Goal: Task Accomplishment & Management: Use online tool/utility

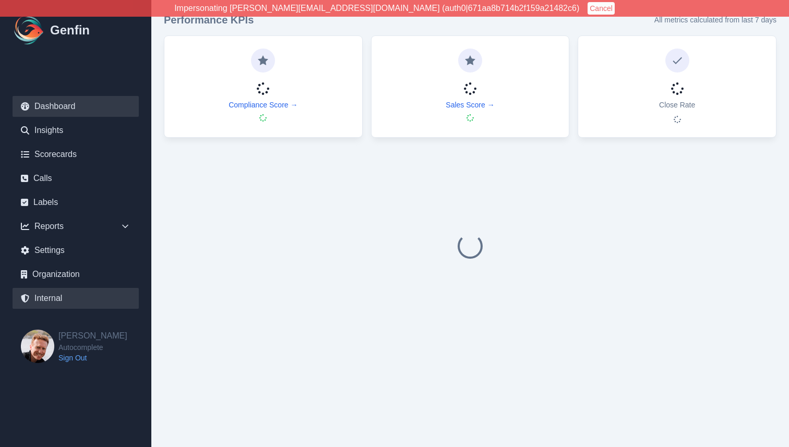
click at [49, 303] on link "Internal" at bounding box center [76, 298] width 126 height 21
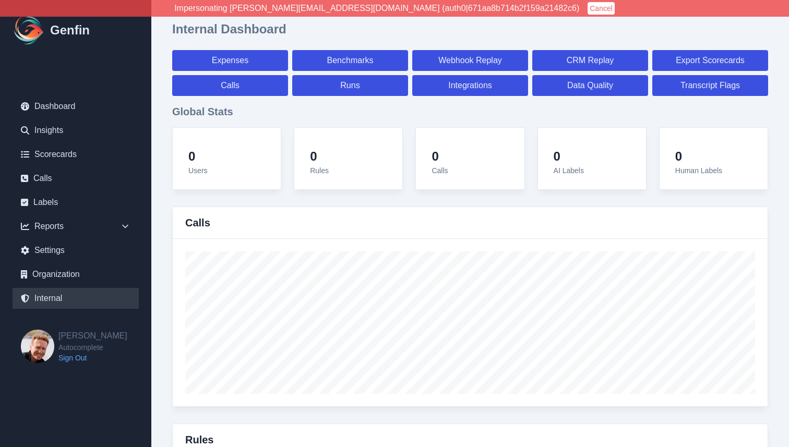
select select "paid"
select select "7"
select select "paid"
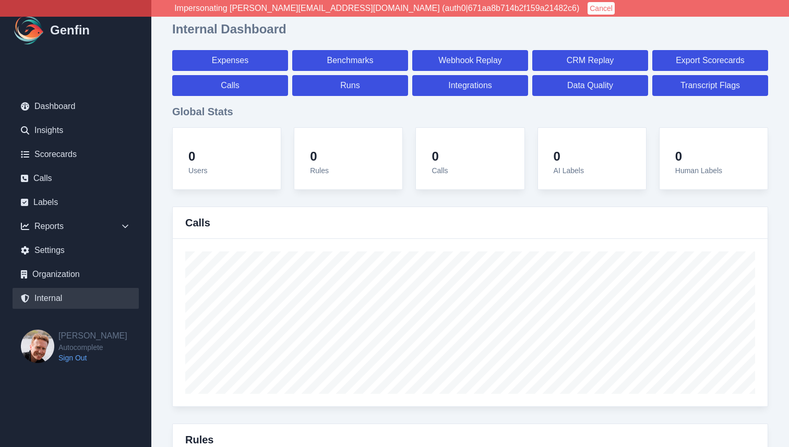
select select "7"
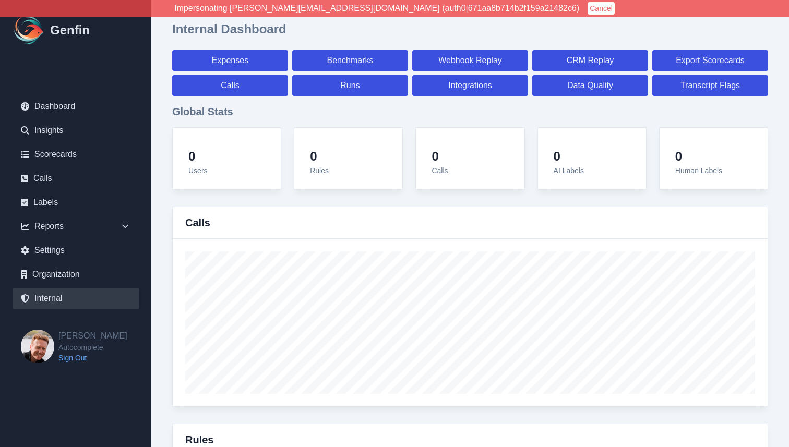
select select "7"
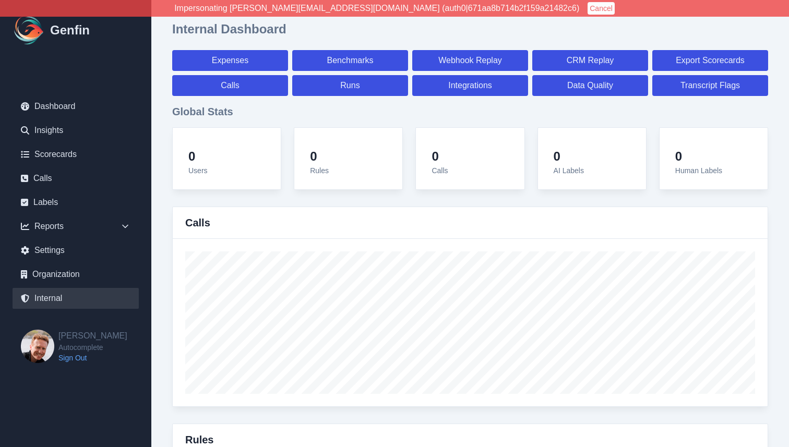
select select "7"
select select "paid"
select select "7"
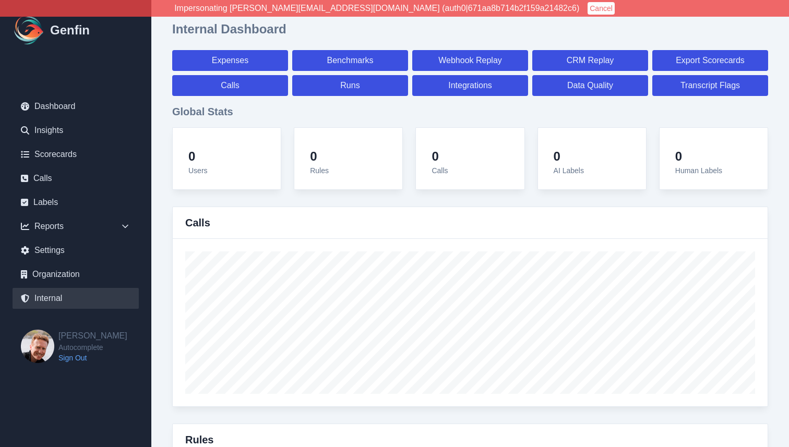
select select "7"
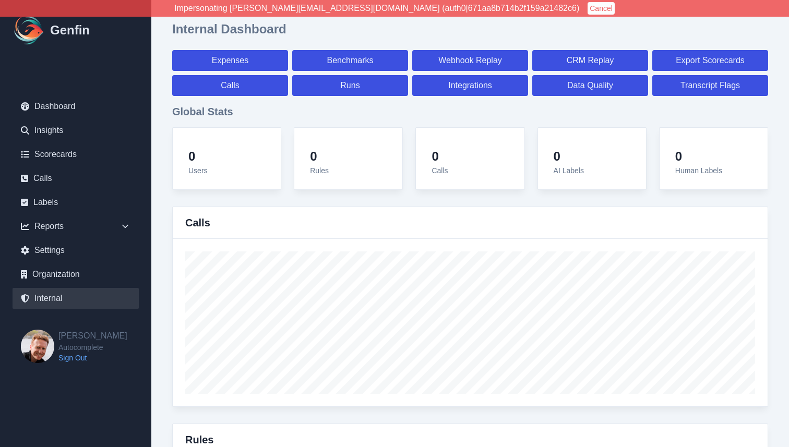
select select "7"
select select "paid"
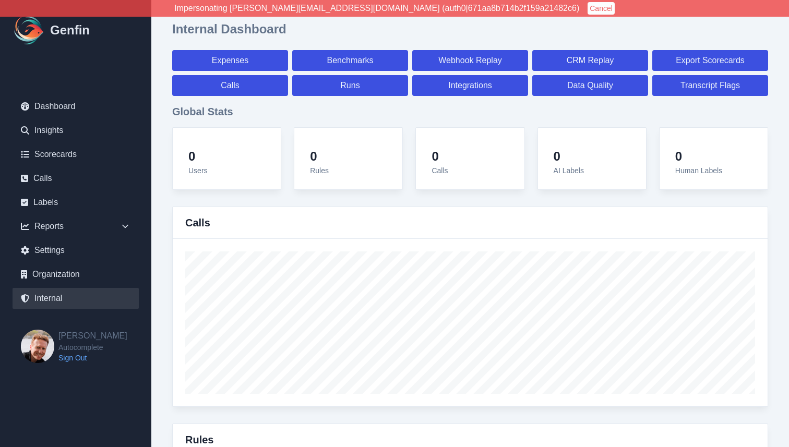
select select "7"
select select "paid"
select select "7"
select select "paid"
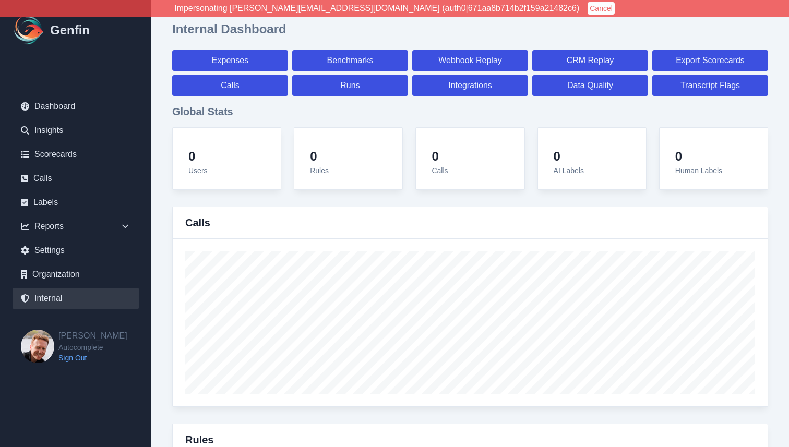
select select "7"
select select "paid"
select select "7"
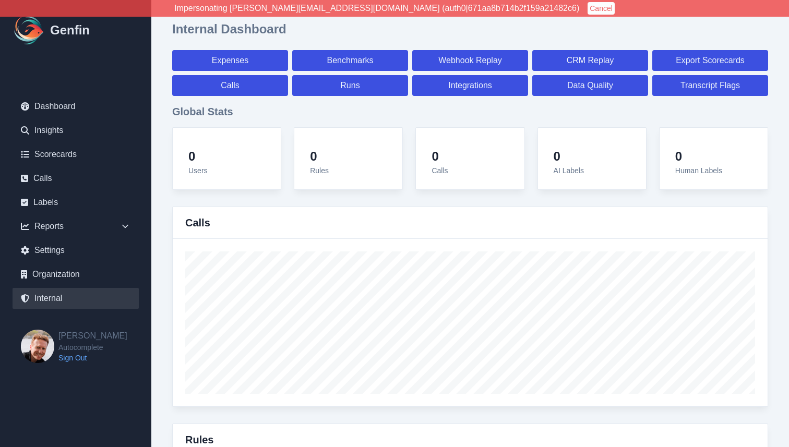
select select "7"
select select "paid"
select select "7"
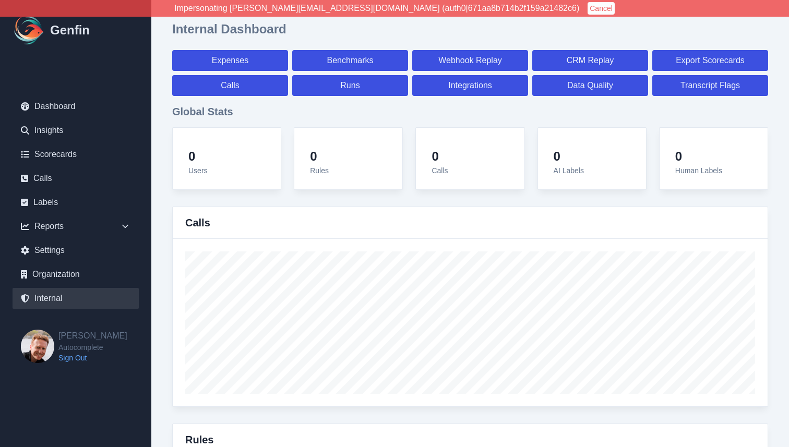
select select "paid"
select select "7"
select select "paid"
select select "7"
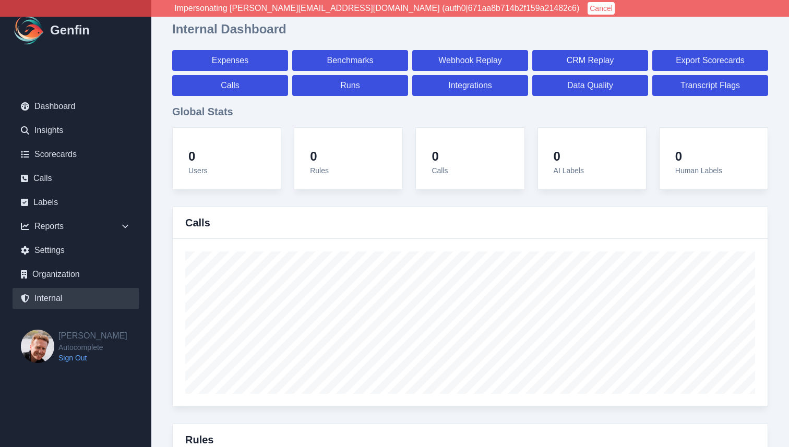
select select "paid"
select select "7"
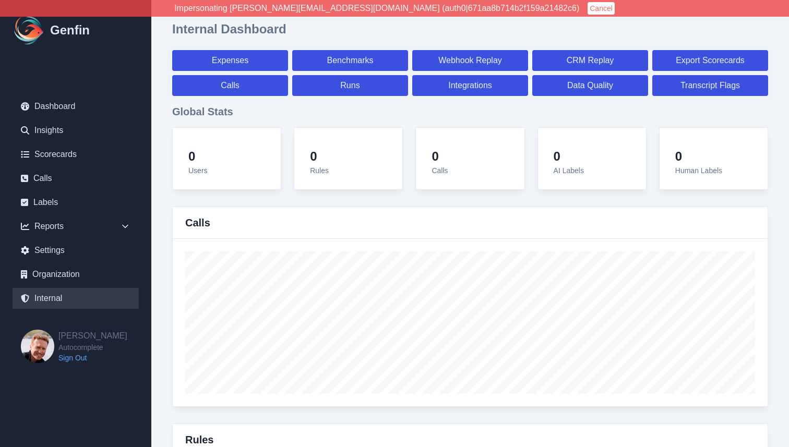
select select "7"
select select "paid"
select select "7"
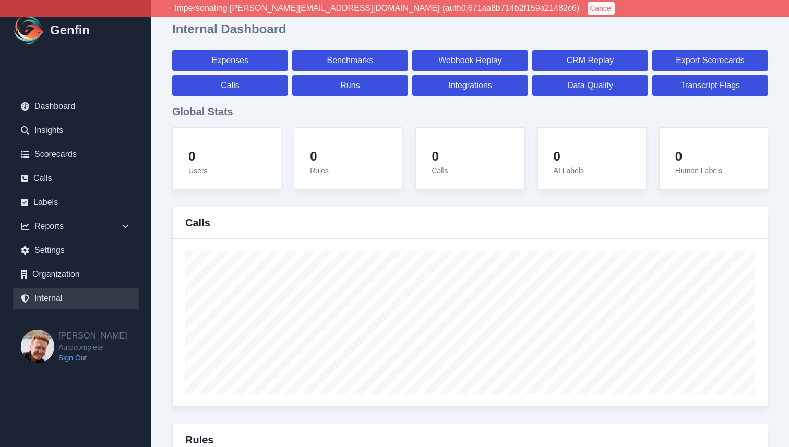
select select "7"
select select "paid"
select select "7"
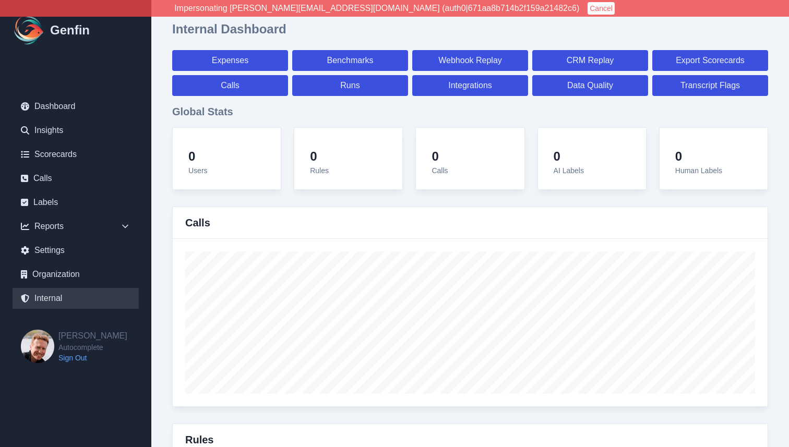
select select "7"
select select "paid"
select select "7"
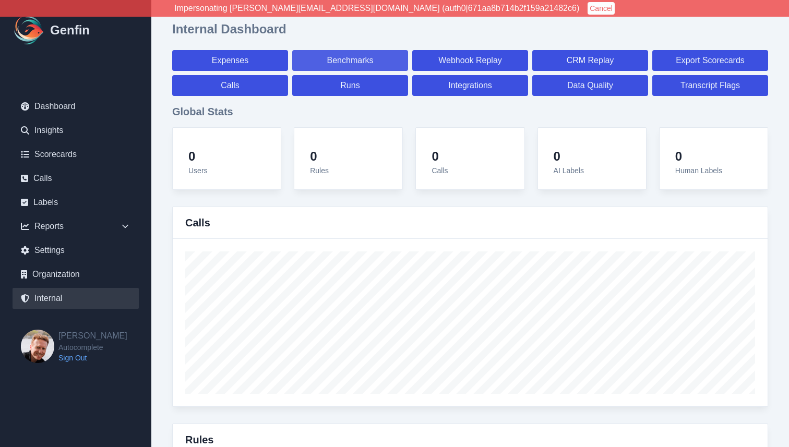
click at [350, 56] on link "Benchmarks" at bounding box center [350, 60] width 116 height 21
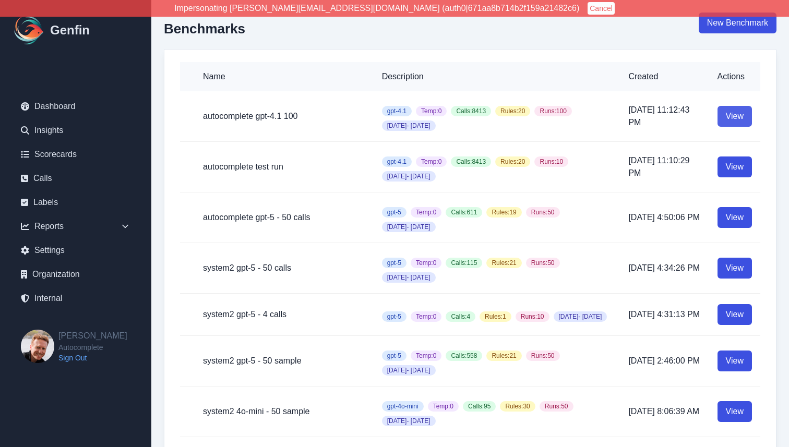
click at [736, 123] on link "View" at bounding box center [735, 116] width 34 height 21
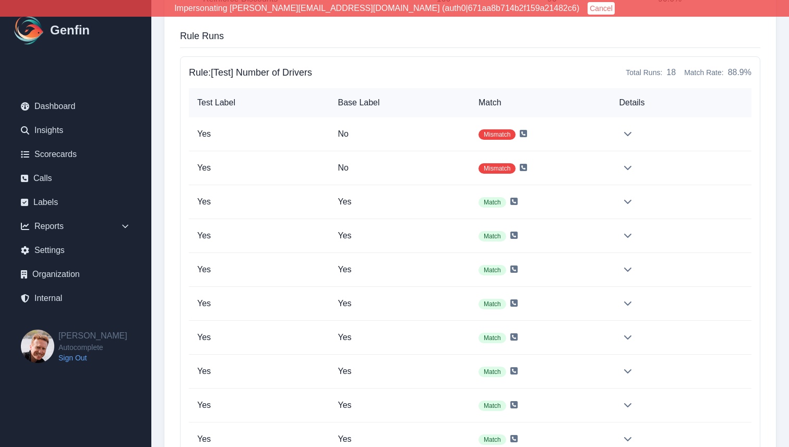
scroll to position [881, 0]
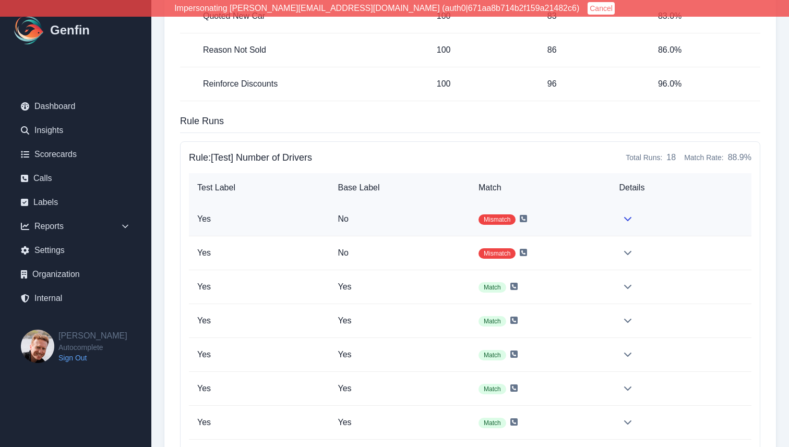
click at [607, 221] on td "Mismatch" at bounding box center [540, 220] width 141 height 34
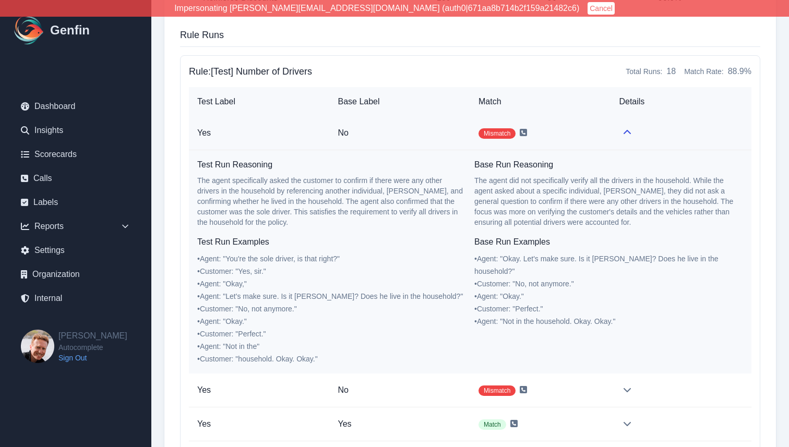
scroll to position [976, 0]
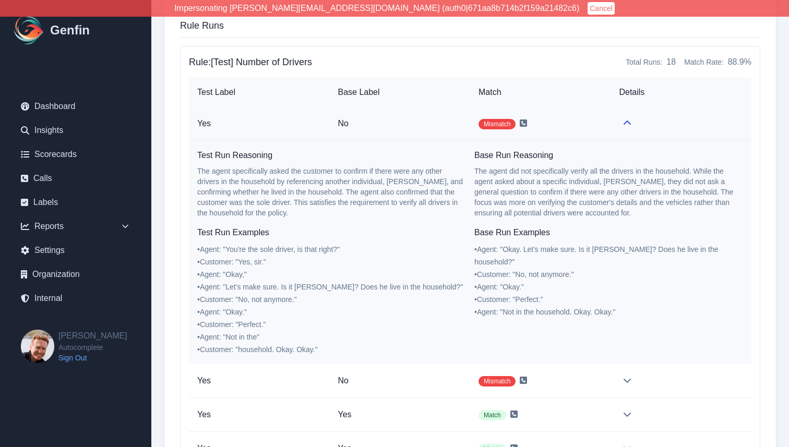
click at [589, 124] on td "Mismatch" at bounding box center [540, 124] width 140 height 34
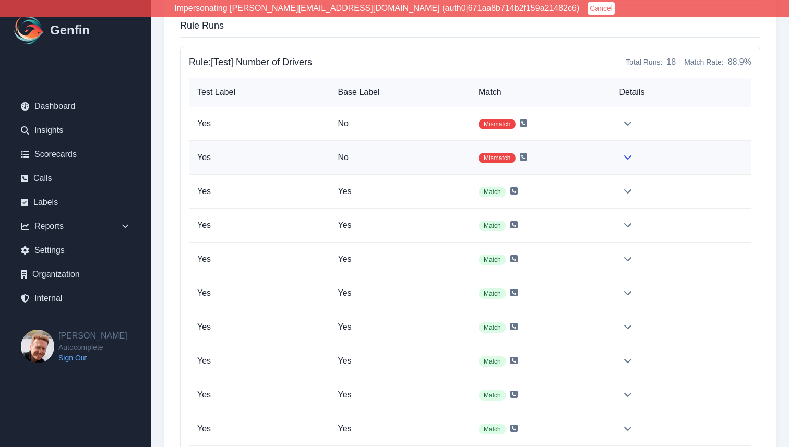
click at [592, 149] on td "Mismatch" at bounding box center [540, 158] width 141 height 34
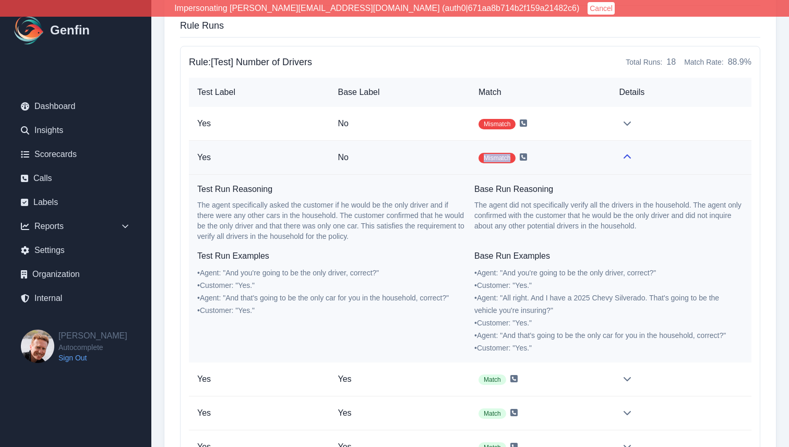
click at [592, 149] on td "Mismatch" at bounding box center [540, 158] width 140 height 34
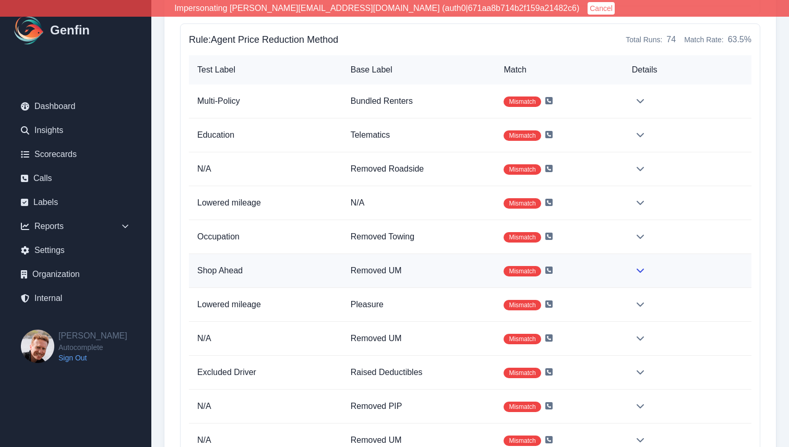
scroll to position [5156, 0]
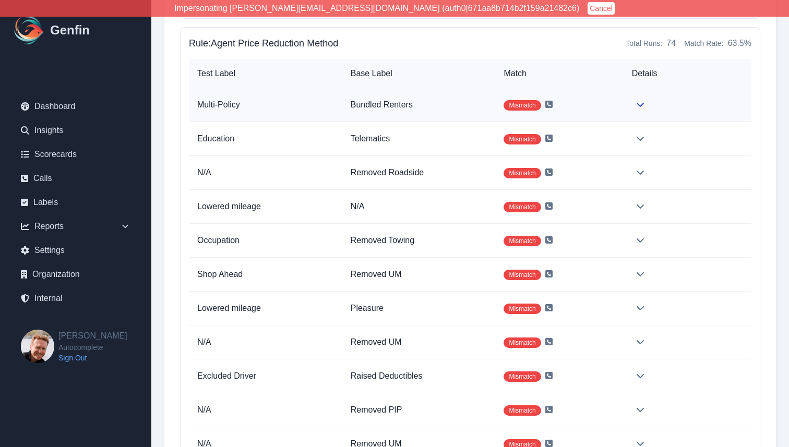
click at [606, 107] on td "Mismatch" at bounding box center [559, 105] width 128 height 34
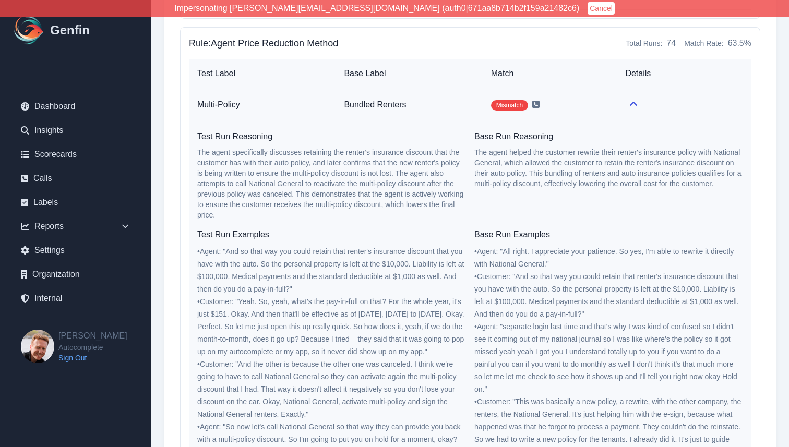
click at [606, 107] on td "Mismatch" at bounding box center [550, 105] width 135 height 34
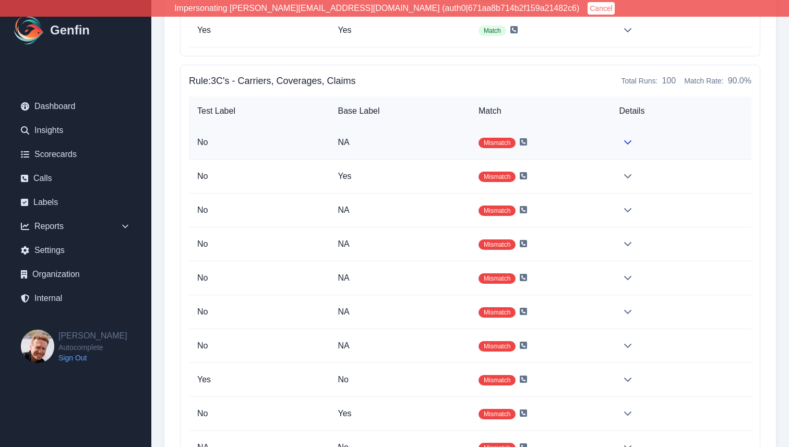
scroll to position [1646, 0]
click at [601, 140] on td "Mismatch" at bounding box center [540, 143] width 141 height 34
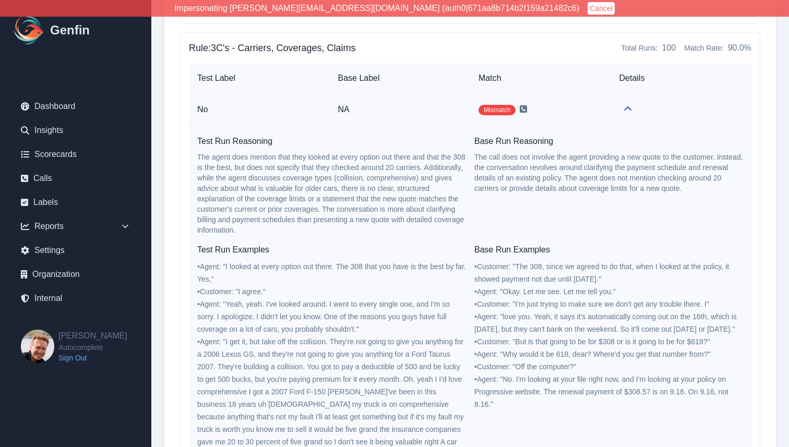
scroll to position [1689, 0]
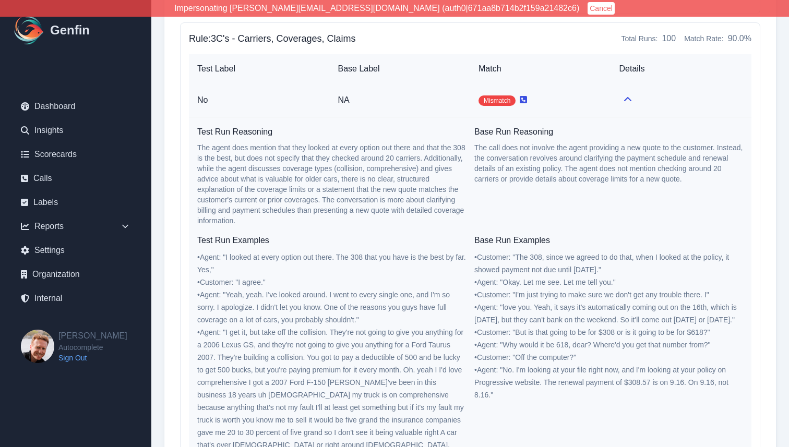
click at [524, 100] on icon at bounding box center [523, 99] width 7 height 7
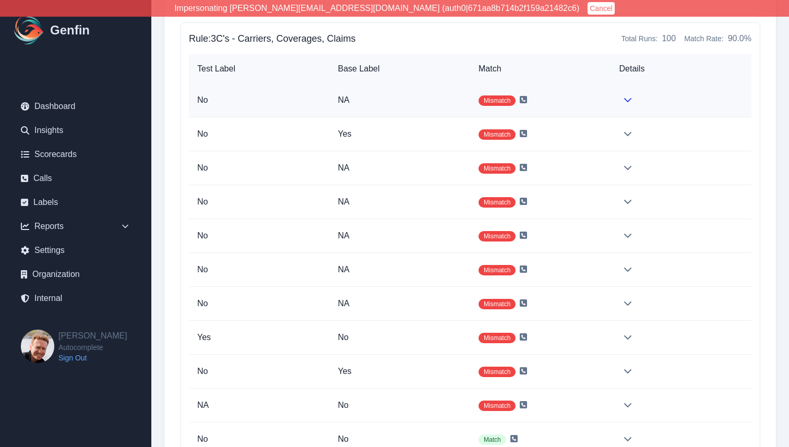
click at [587, 104] on td "Mismatch" at bounding box center [540, 101] width 141 height 34
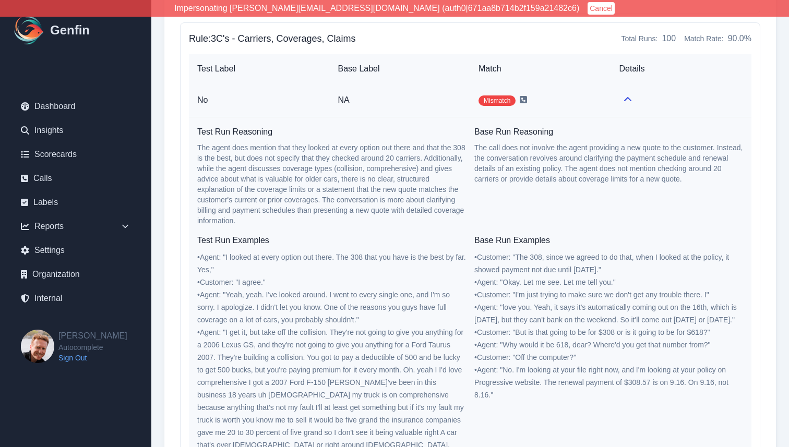
click at [596, 94] on td "Mismatch" at bounding box center [540, 101] width 141 height 34
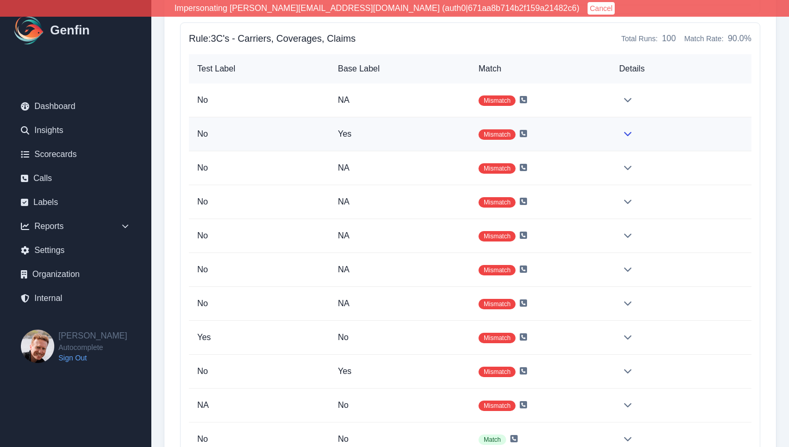
click at [581, 141] on td "Mismatch" at bounding box center [540, 134] width 141 height 34
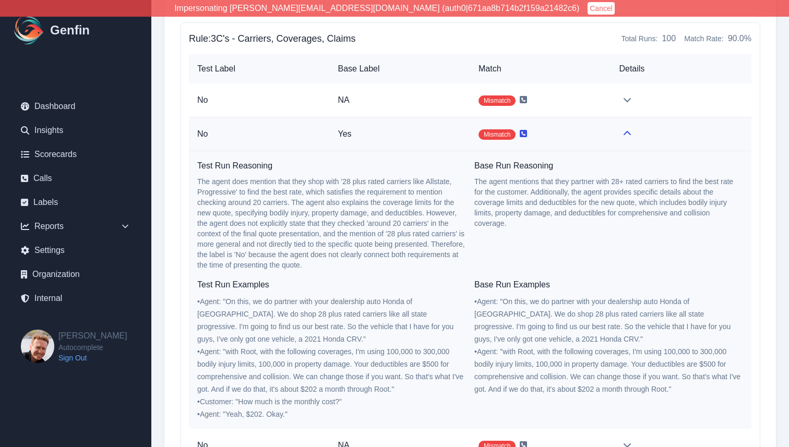
click at [525, 133] on icon at bounding box center [523, 133] width 7 height 7
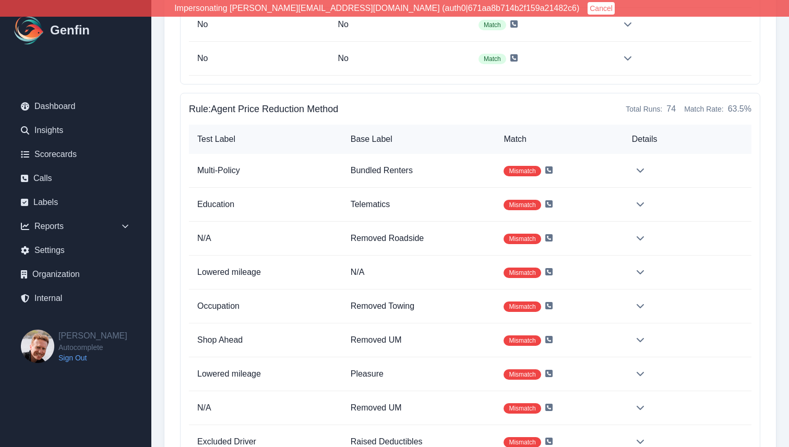
scroll to position [5162, 0]
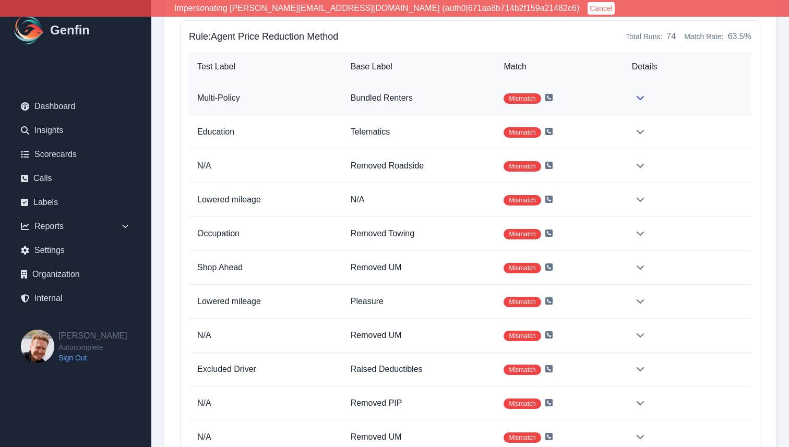
click at [615, 101] on td "Mismatch" at bounding box center [559, 98] width 128 height 34
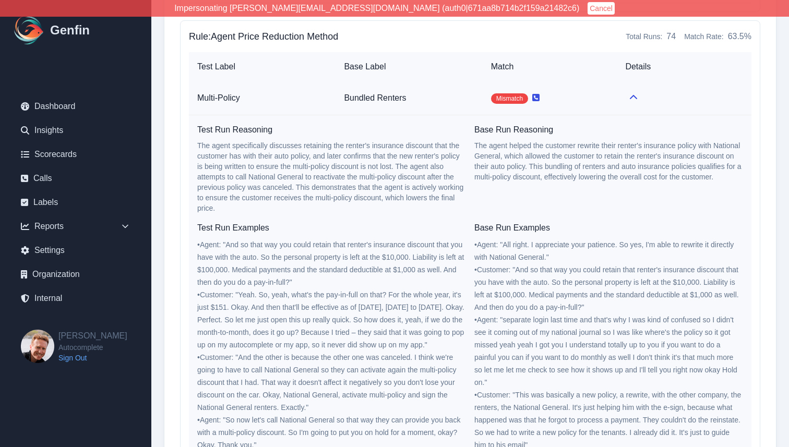
click at [537, 97] on icon at bounding box center [535, 97] width 7 height 7
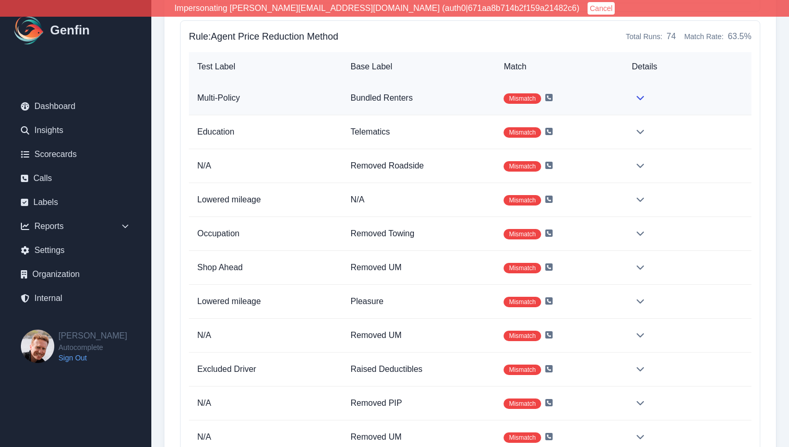
click at [615, 105] on td "Mismatch" at bounding box center [559, 98] width 128 height 34
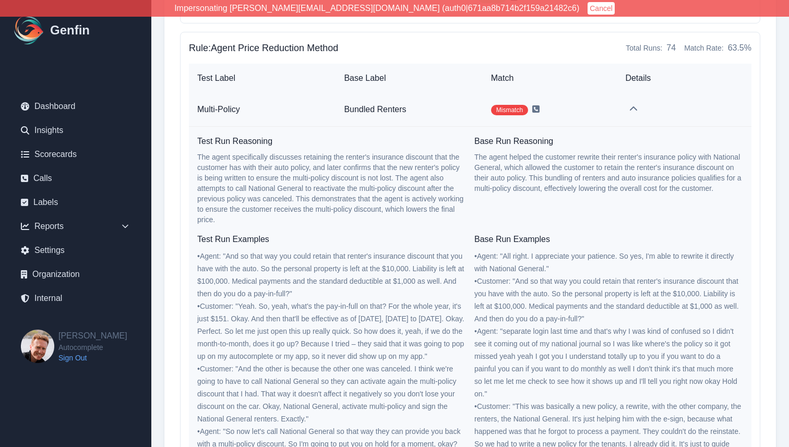
scroll to position [5145, 0]
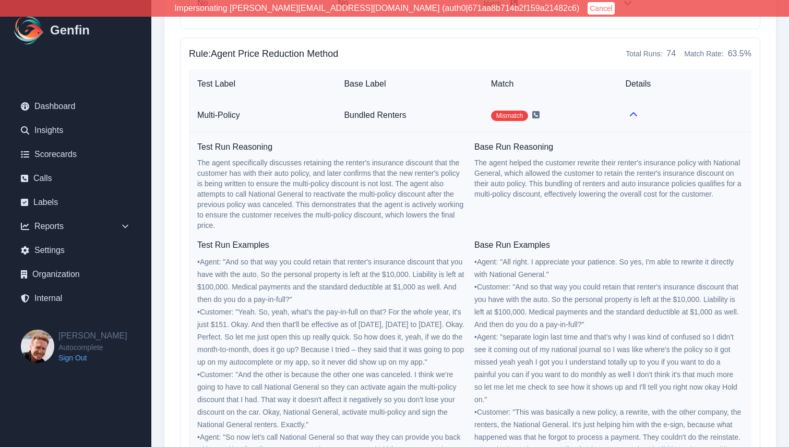
click at [602, 118] on td "Mismatch" at bounding box center [550, 116] width 135 height 34
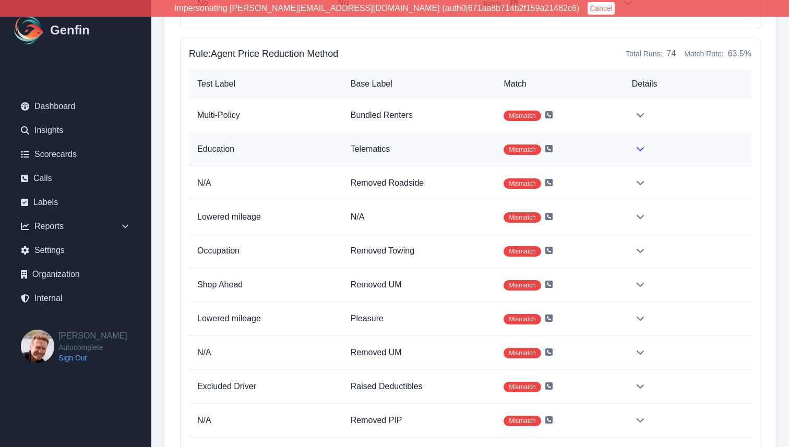
click at [610, 152] on td "Mismatch" at bounding box center [559, 150] width 128 height 34
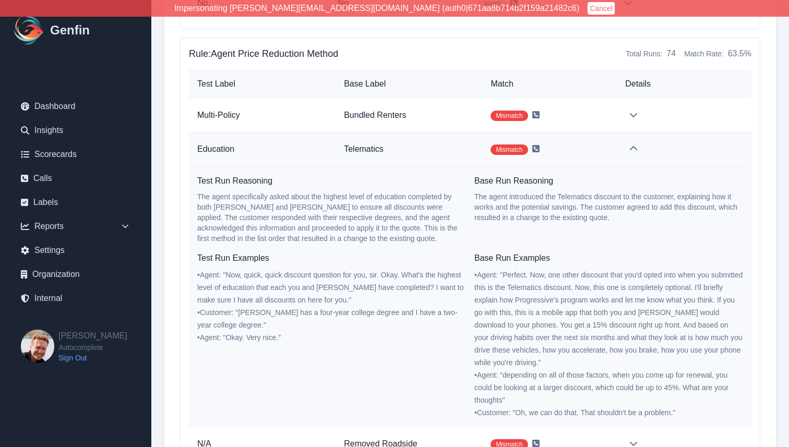
scroll to position [0, 0]
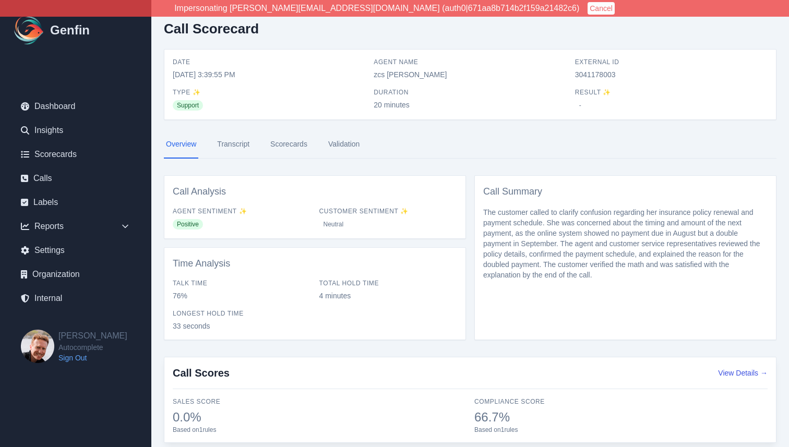
click at [280, 143] on link "Scorecards" at bounding box center [288, 145] width 41 height 28
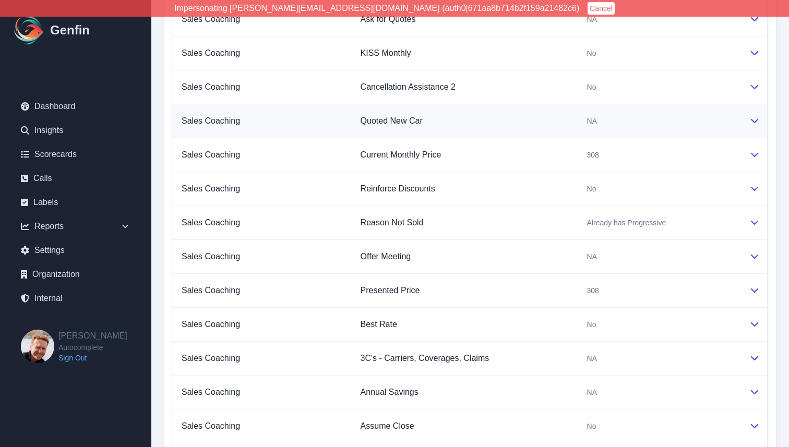
scroll to position [373, 0]
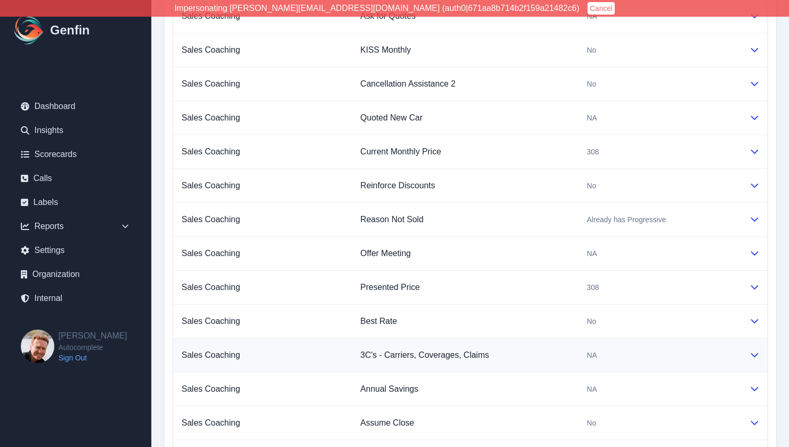
click at [558, 361] on td "3C's - Carriers, Coverages, Claims" at bounding box center [465, 356] width 227 height 34
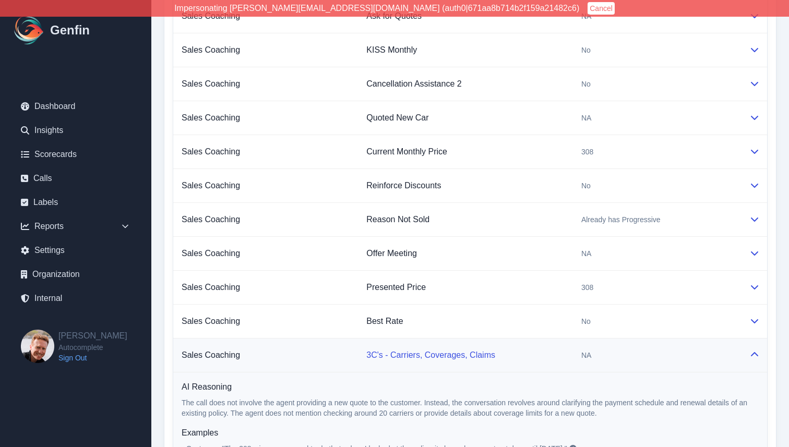
click at [417, 357] on link "3C's - Carriers, Coverages, Claims" at bounding box center [430, 355] width 129 height 9
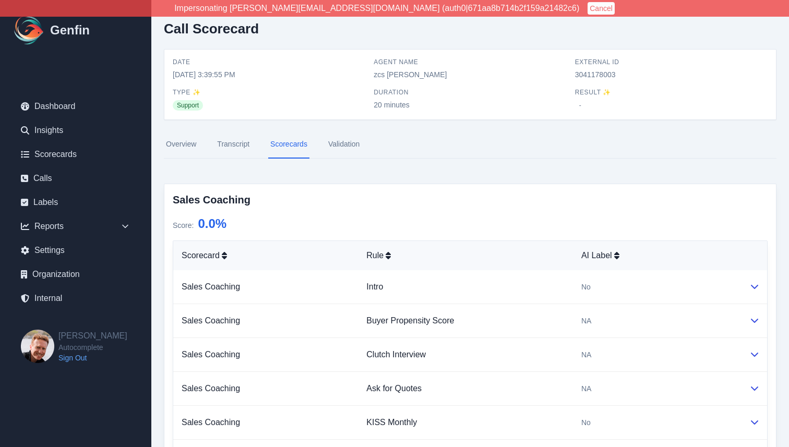
click at [229, 148] on link "Transcript" at bounding box center [233, 145] width 37 height 28
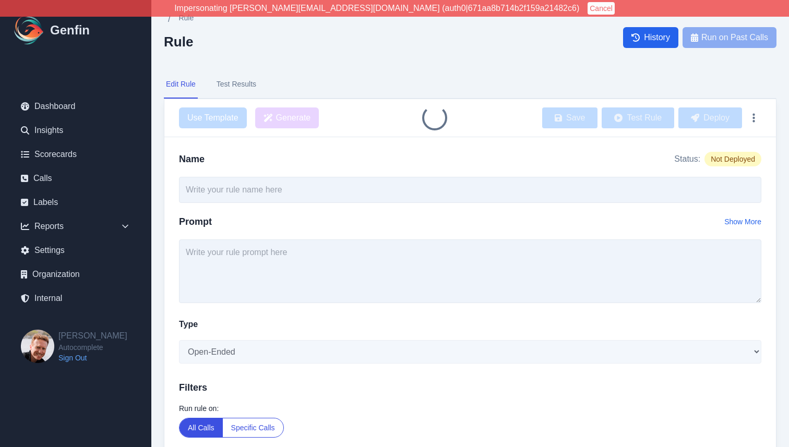
type input "3C's - Carriers, Coverages, Claims"
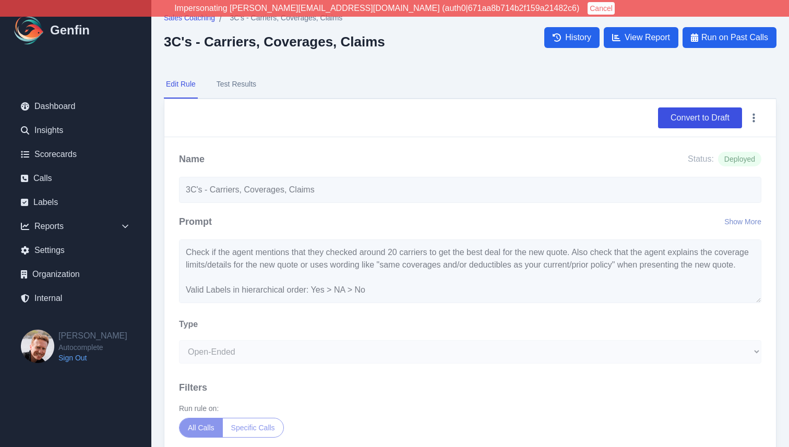
click at [748, 223] on button "Show More" at bounding box center [743, 222] width 37 height 10
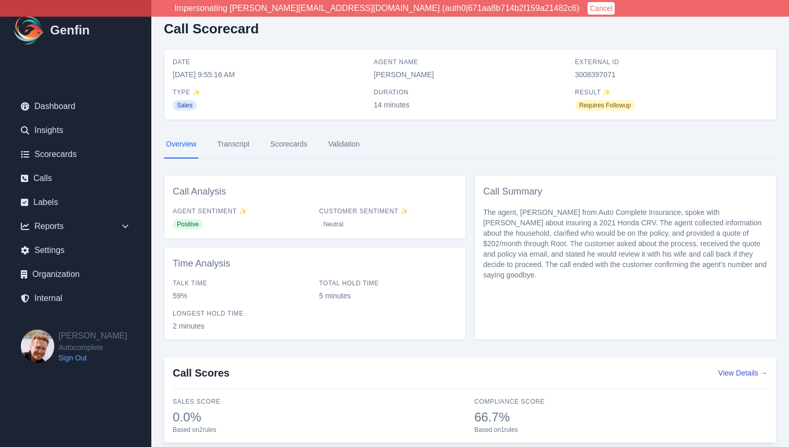
click at [239, 145] on link "Transcript" at bounding box center [233, 145] width 37 height 28
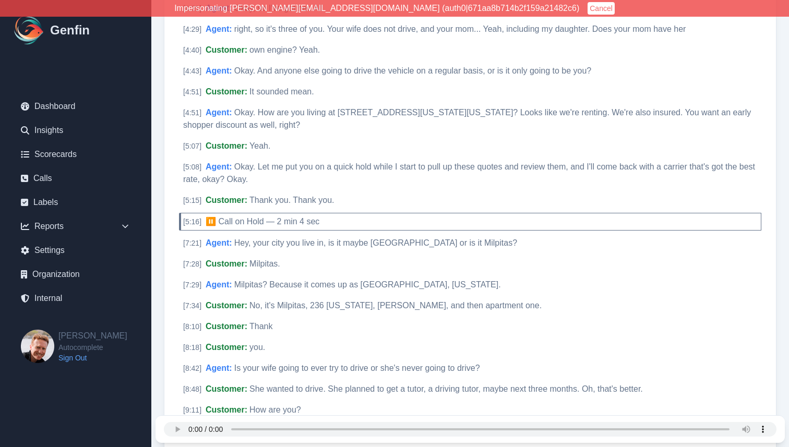
scroll to position [1256, 0]
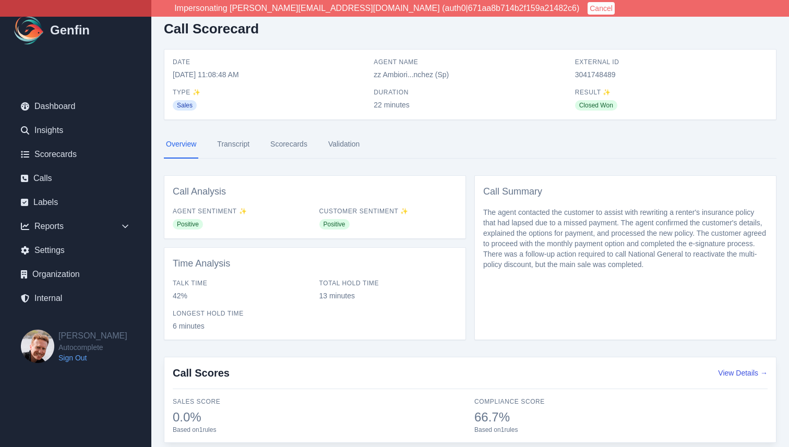
click at [226, 143] on link "Transcript" at bounding box center [233, 145] width 37 height 28
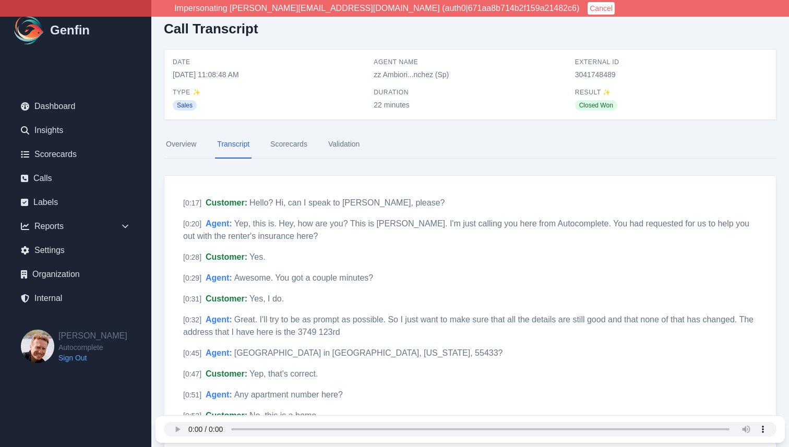
click at [278, 144] on link "Scorecards" at bounding box center [288, 145] width 41 height 28
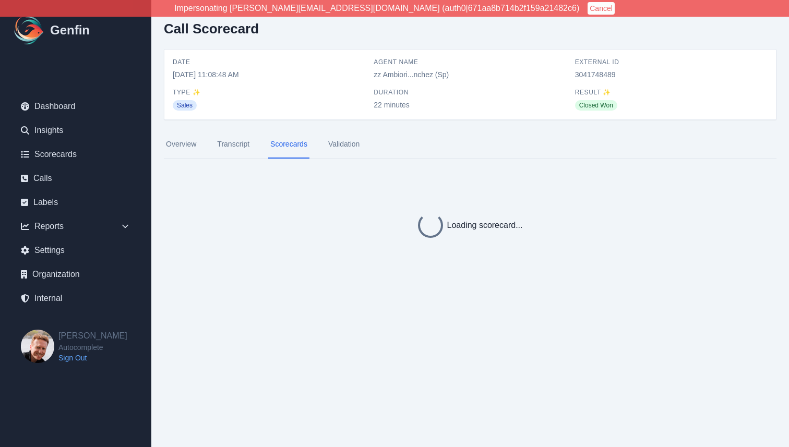
click at [239, 143] on link "Transcript" at bounding box center [233, 145] width 37 height 28
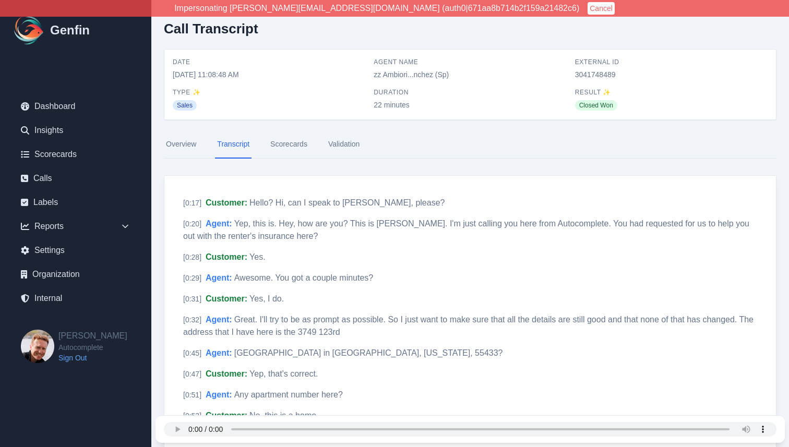
click at [297, 151] on link "Scorecards" at bounding box center [288, 145] width 41 height 28
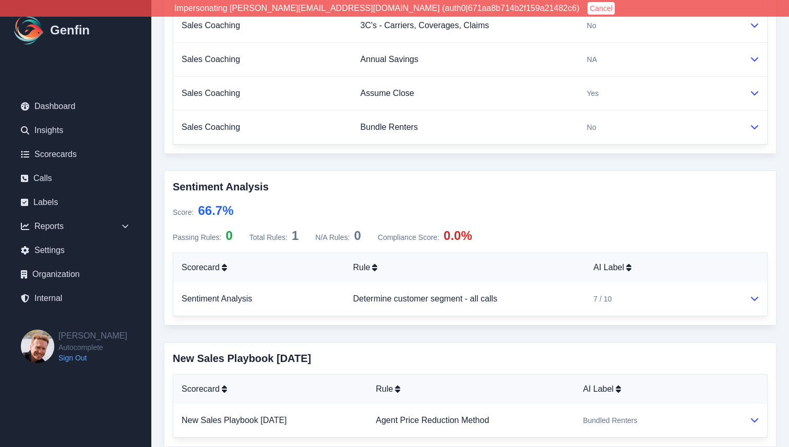
scroll to position [732, 0]
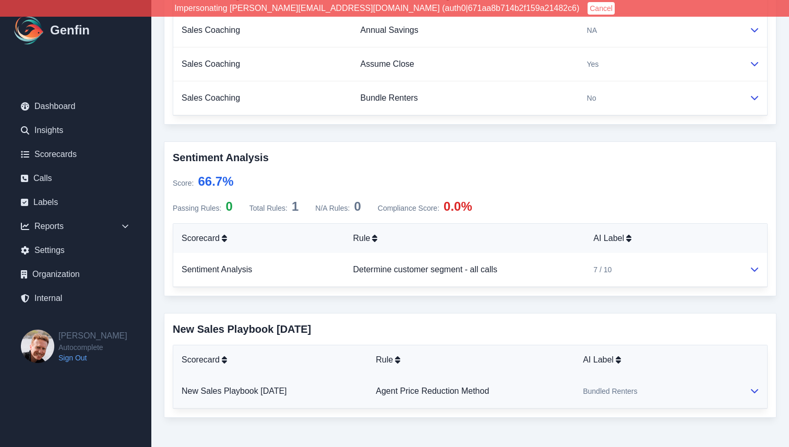
click at [575, 380] on td "Agent Price Reduction Method" at bounding box center [471, 392] width 207 height 34
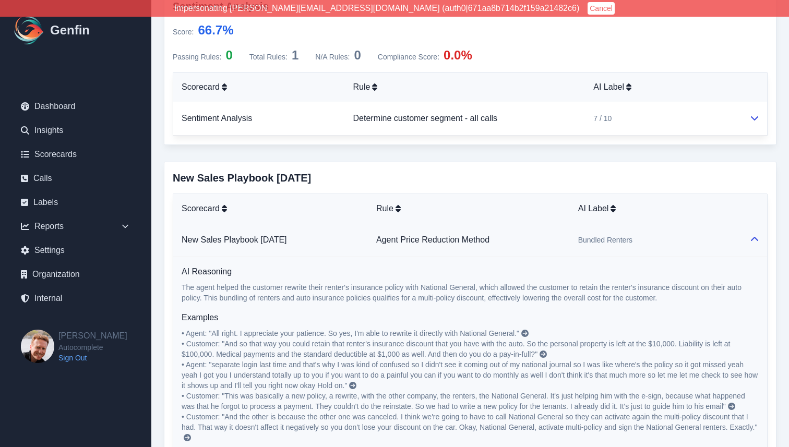
scroll to position [884, 0]
click at [430, 235] on link "Agent Price Reduction Method" at bounding box center [432, 239] width 113 height 9
click at [567, 233] on td "Agent Price Reduction Method" at bounding box center [469, 240] width 202 height 34
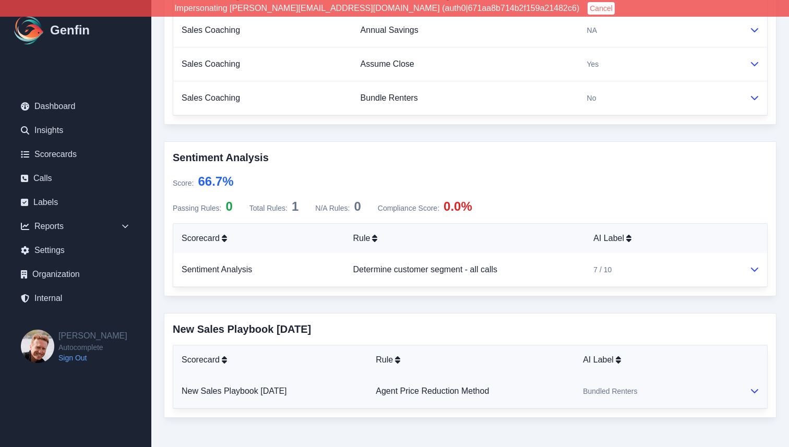
scroll to position [732, 0]
click at [428, 392] on link "Agent Price Reduction Method" at bounding box center [432, 391] width 113 height 9
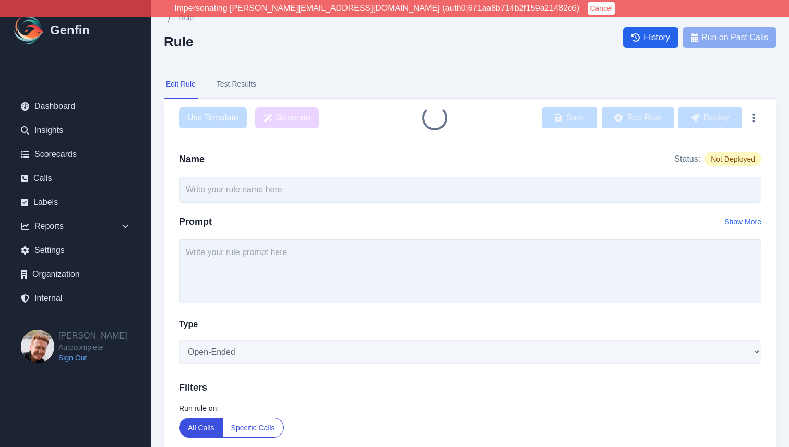
type input "Agent Price Reduction Method"
select select "Single-Choice"
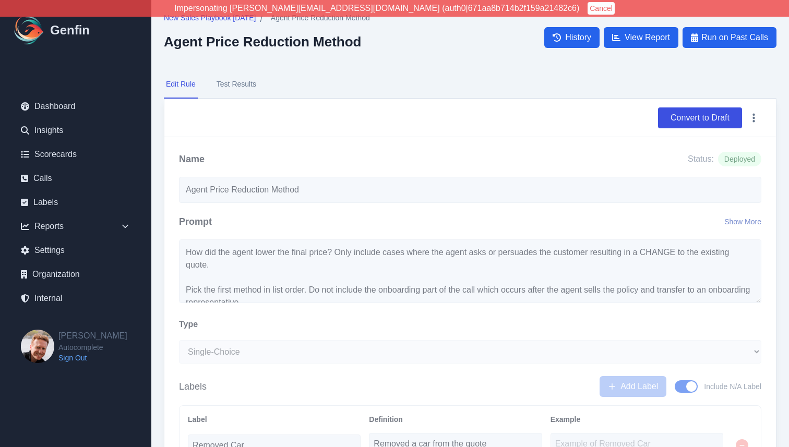
click at [731, 224] on button "Show More" at bounding box center [743, 222] width 37 height 10
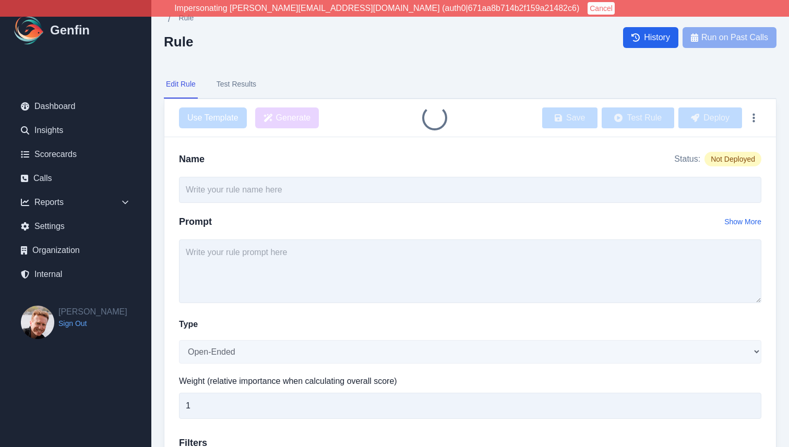
type input "Agent Price Reduction Method"
select select "Single-Choice"
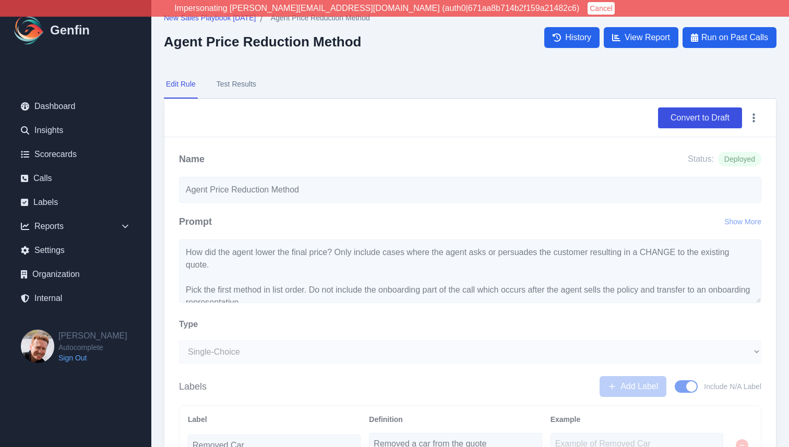
click at [732, 227] on div "Prompt Show More" at bounding box center [470, 227] width 583 height 25
click at [734, 226] on button "Show More" at bounding box center [743, 222] width 37 height 10
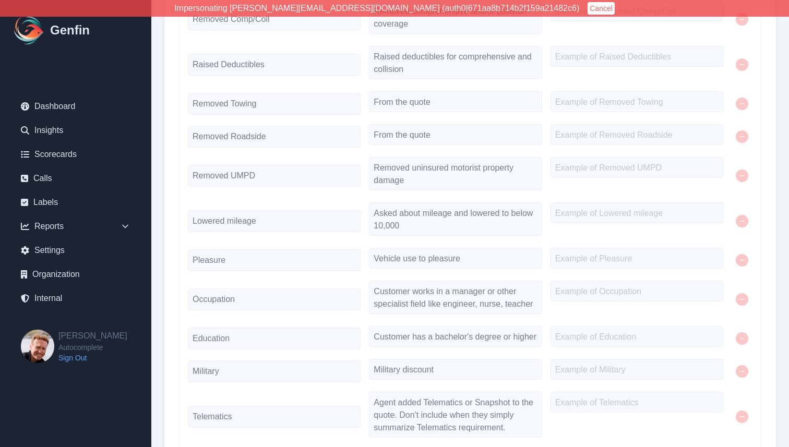
scroll to position [801, 0]
